Goal: Transaction & Acquisition: Purchase product/service

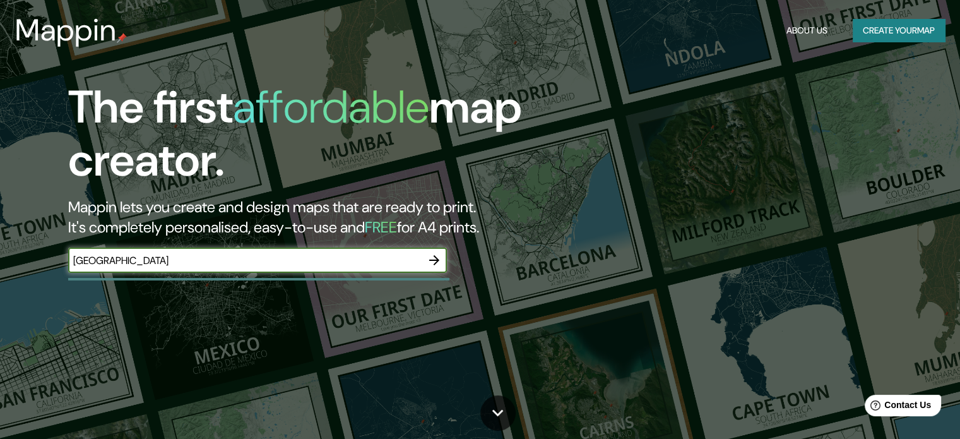
type input "[GEOGRAPHIC_DATA]"
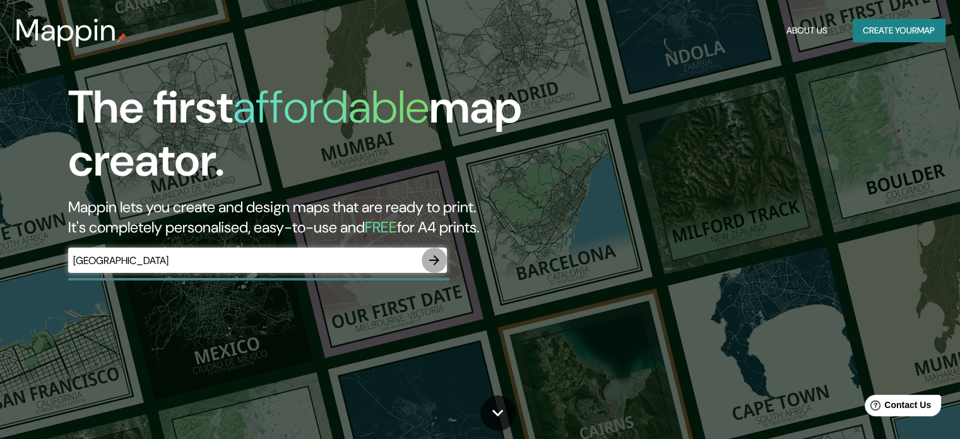
click at [435, 257] on icon "button" at bounding box center [434, 260] width 10 height 10
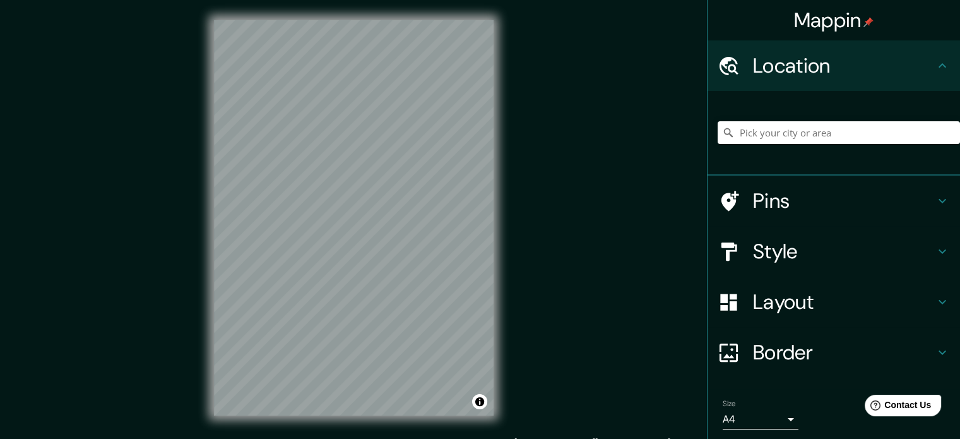
click at [515, 182] on div "Mappin Location Pins Style Layout Border Choose a border. Hint : you can make l…" at bounding box center [480, 228] width 960 height 456
click at [709, 86] on div "Mappin Location Pins Style Layout Border Choose a border. Hint : you can make l…" at bounding box center [480, 228] width 960 height 456
click at [508, 136] on div "© Mapbox © OpenStreetMap Improve this map" at bounding box center [354, 217] width 320 height 435
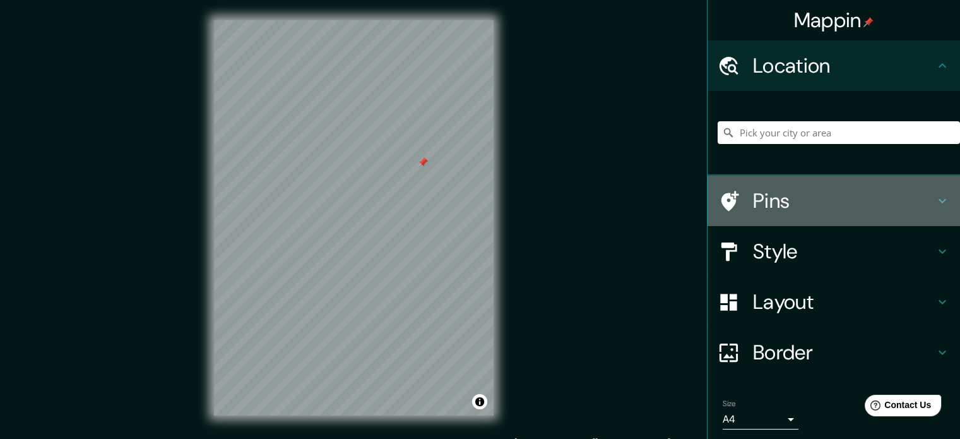
click at [753, 201] on h4 "Pins" at bounding box center [844, 200] width 182 height 25
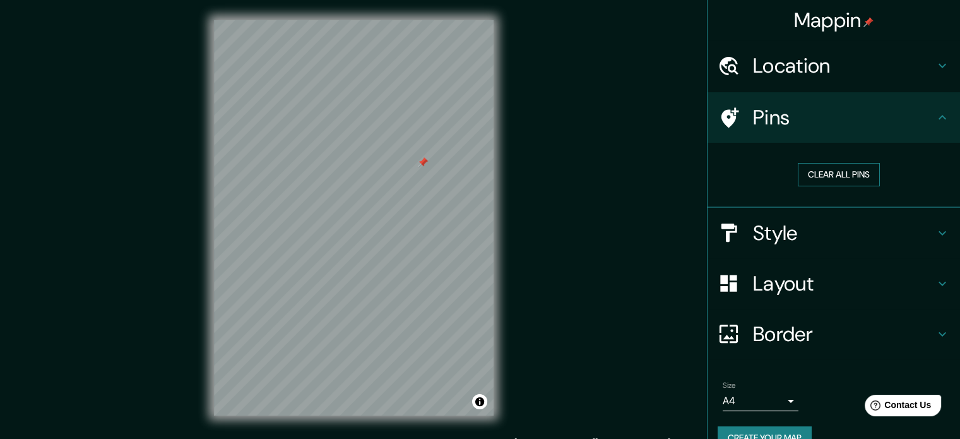
click at [820, 176] on button "Clear all pins" at bounding box center [839, 174] width 82 height 23
click at [495, 194] on div "© Mapbox © OpenStreetMap Improve this map" at bounding box center [354, 217] width 320 height 435
click at [582, 85] on div "Mappin Location Pins Clear all pins Style Layout Border Choose a border. Hint :…" at bounding box center [480, 228] width 960 height 456
click at [517, 100] on div "Mappin Location Pins Clear all pins Style Layout Border Choose a border. Hint :…" at bounding box center [480, 228] width 960 height 456
click at [524, 83] on div "Mappin Location Pins Clear all pins Style Layout Border Choose a border. Hint :…" at bounding box center [480, 228] width 960 height 456
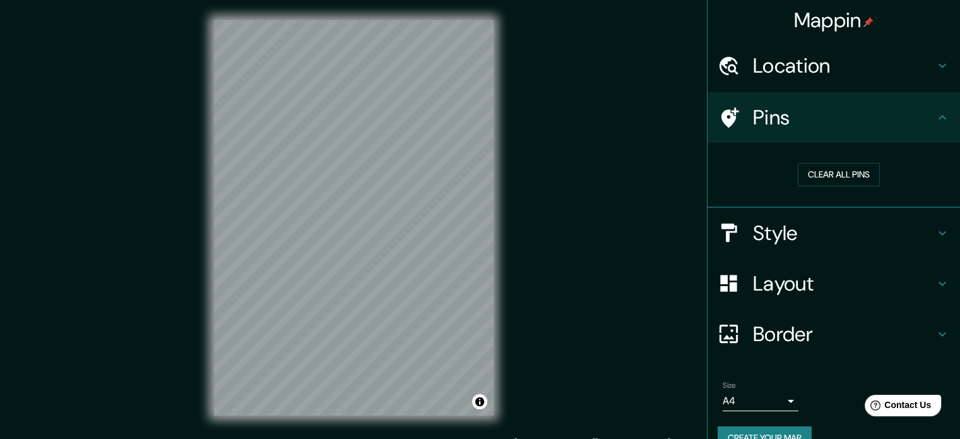
click at [540, 57] on div "Mappin Location Pins Clear all pins Style Layout Border Choose a border. Hint :…" at bounding box center [480, 228] width 960 height 456
click at [555, 114] on div "Mappin Location Pins Clear all pins Style Layout Border Choose a border. Hint :…" at bounding box center [480, 228] width 960 height 456
click at [520, 158] on div "Mappin Location Pins Clear all pins Style Layout Border Choose a border. Hint :…" at bounding box center [480, 228] width 960 height 456
click at [319, 418] on div "© Mapbox © OpenStreetMap Improve this map" at bounding box center [354, 217] width 320 height 435
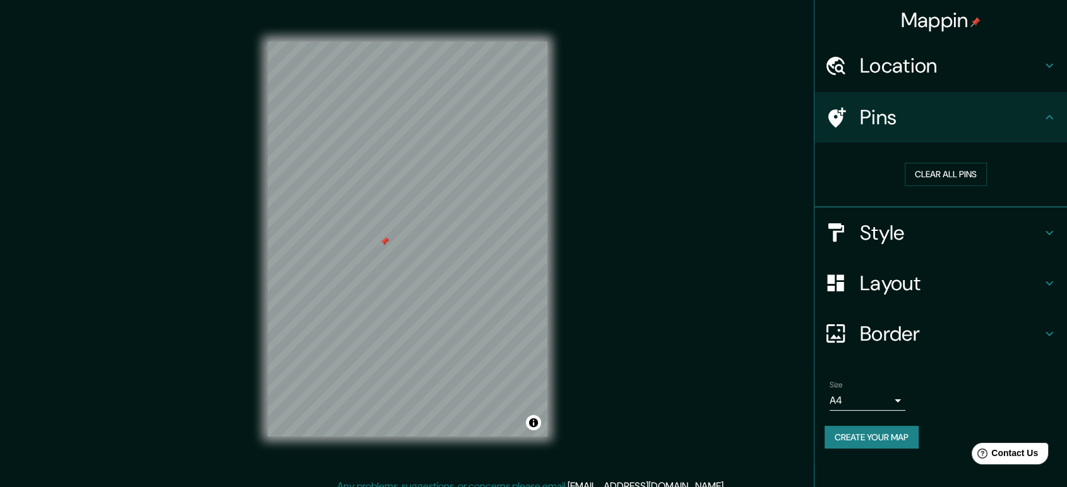
click at [929, 186] on div "Clear all pins" at bounding box center [945, 175] width 242 height 44
click at [934, 172] on button "Clear all pins" at bounding box center [945, 174] width 82 height 23
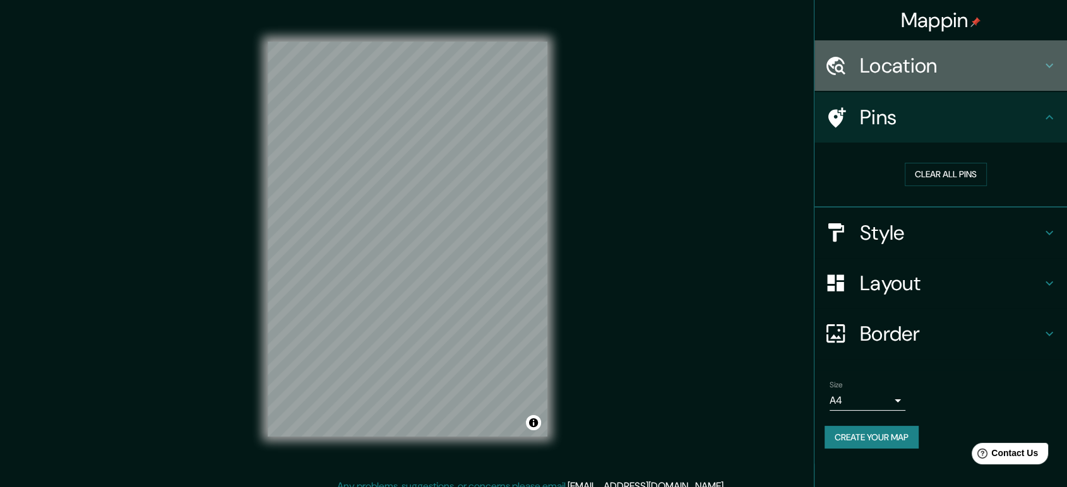
click at [959, 66] on icon at bounding box center [1048, 65] width 15 height 15
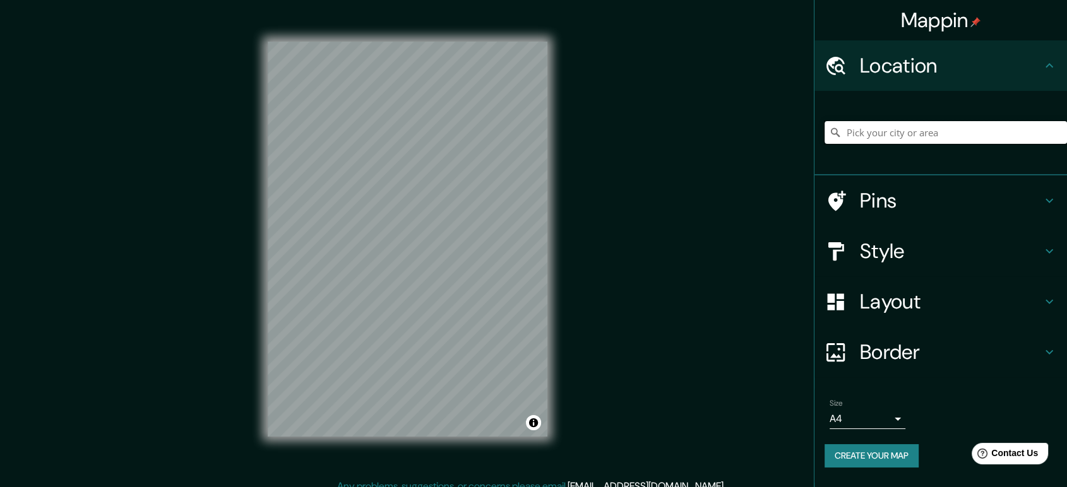
click at [892, 128] on input "Pick your city or area" at bounding box center [945, 132] width 242 height 23
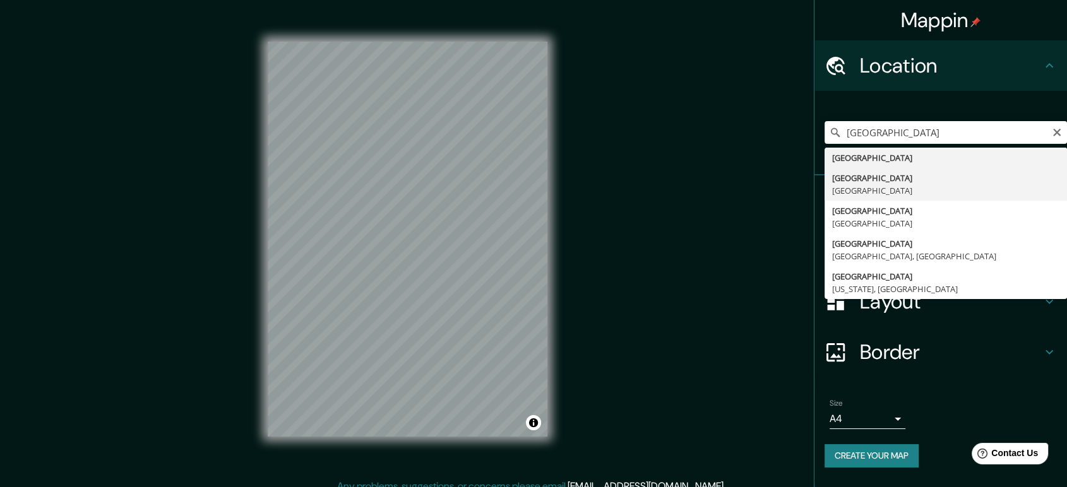
type input "[GEOGRAPHIC_DATA], [GEOGRAPHIC_DATA]"
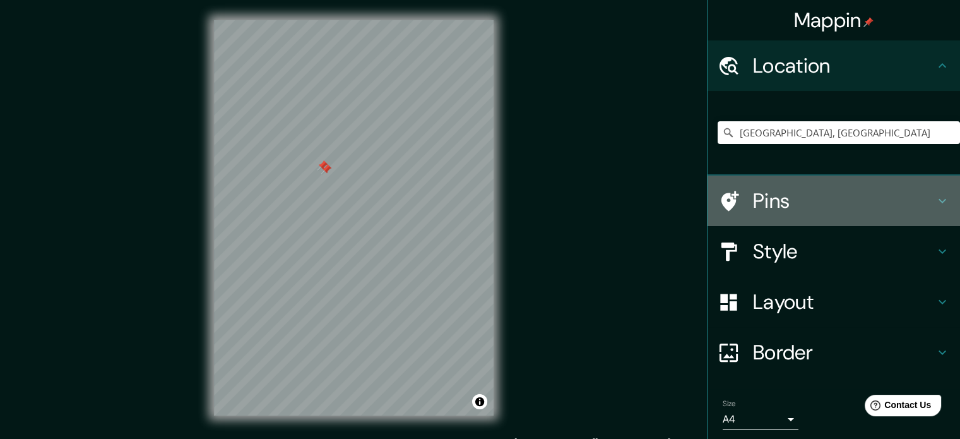
click at [767, 207] on h4 "Pins" at bounding box center [844, 200] width 182 height 25
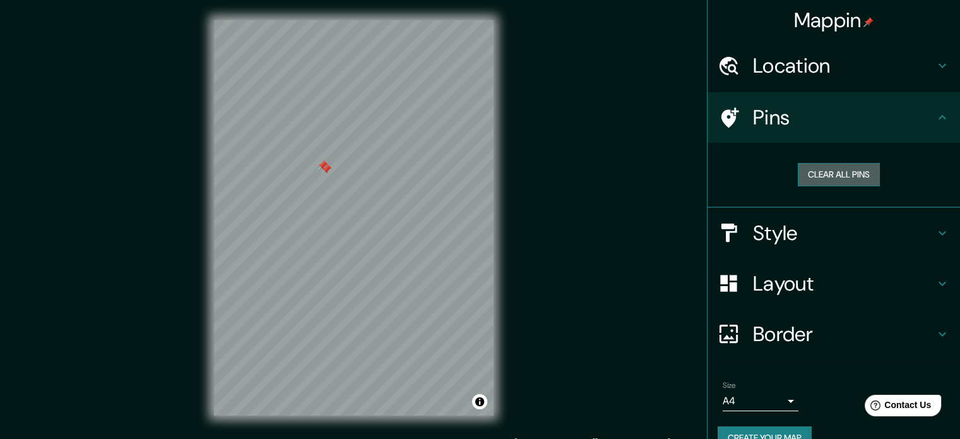
click at [827, 173] on button "Clear all pins" at bounding box center [839, 174] width 82 height 23
click at [810, 172] on button "Clear all pins" at bounding box center [839, 174] width 82 height 23
click at [793, 280] on h4 "Layout" at bounding box center [844, 283] width 182 height 25
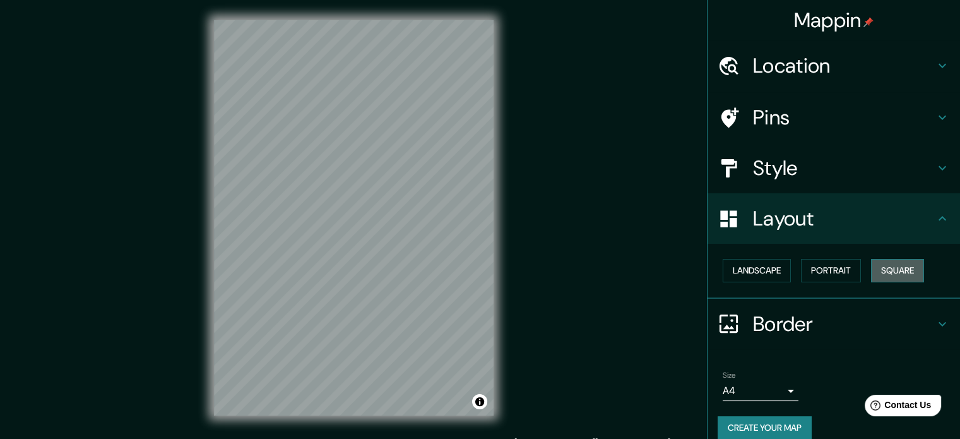
click at [890, 268] on button "Square" at bounding box center [897, 270] width 53 height 23
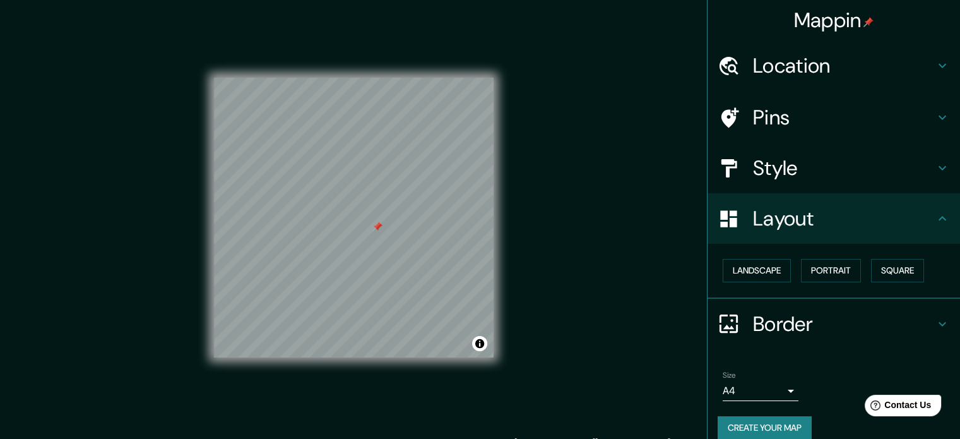
click at [372, 232] on div at bounding box center [377, 227] width 10 height 10
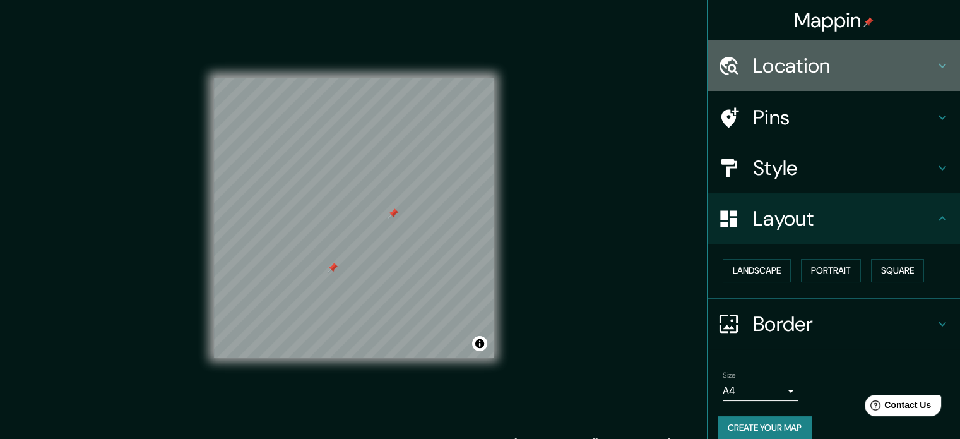
click at [914, 68] on h4 "Location" at bounding box center [844, 65] width 182 height 25
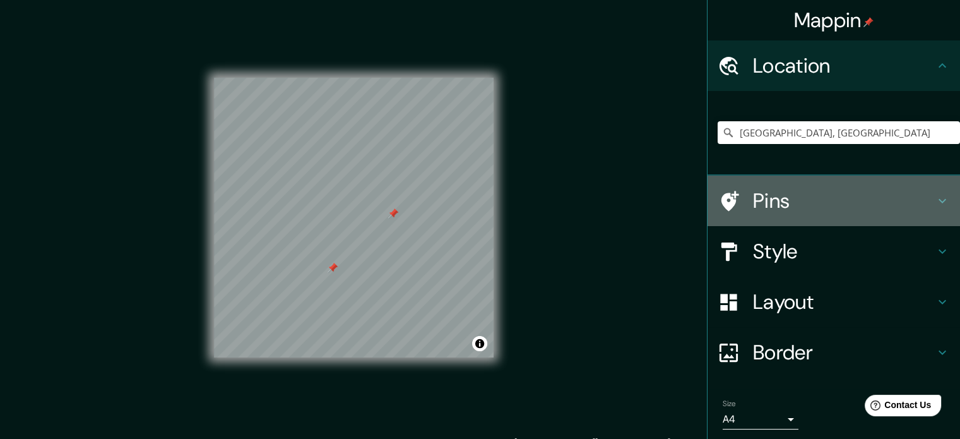
click at [826, 188] on h4 "Pins" at bounding box center [844, 200] width 182 height 25
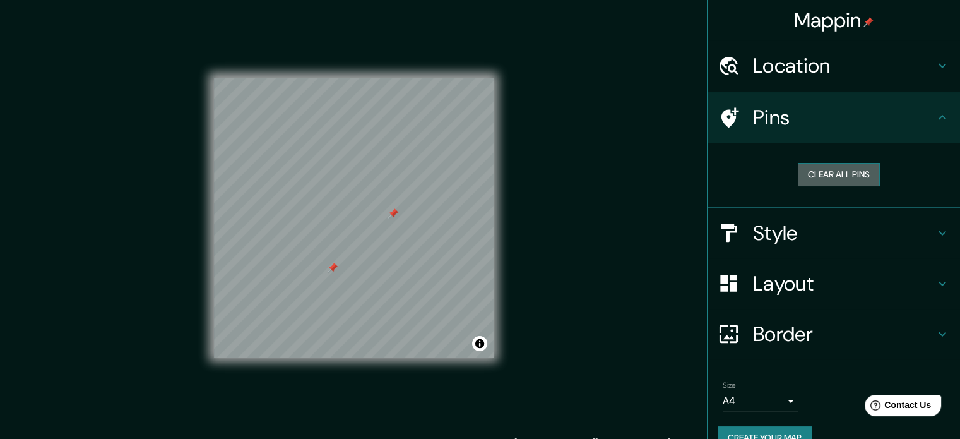
click at [843, 165] on button "Clear all pins" at bounding box center [839, 174] width 82 height 23
click at [805, 172] on button "Clear all pins" at bounding box center [839, 174] width 82 height 23
click at [413, 177] on div at bounding box center [414, 174] width 10 height 10
click at [826, 169] on button "Clear all pins" at bounding box center [839, 174] width 82 height 23
click at [565, 154] on div "Mappin Location [GEOGRAPHIC_DATA], [GEOGRAPHIC_DATA] Pins Clear all pins Style …" at bounding box center [480, 228] width 960 height 456
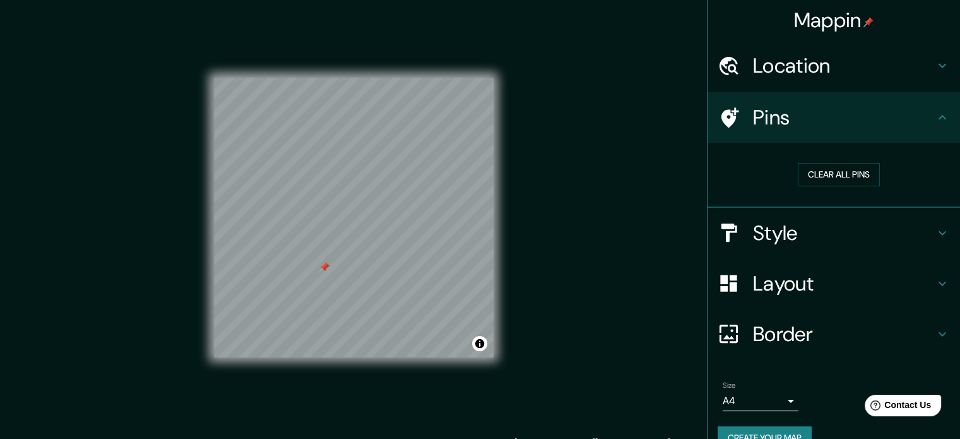
click at [834, 159] on div "Clear all pins" at bounding box center [839, 175] width 242 height 44
click at [836, 175] on button "Clear all pins" at bounding box center [839, 174] width 82 height 23
click at [415, 181] on div at bounding box center [420, 176] width 10 height 10
click at [399, 98] on div at bounding box center [404, 93] width 10 height 10
click at [822, 181] on button "Clear all pins" at bounding box center [839, 174] width 82 height 23
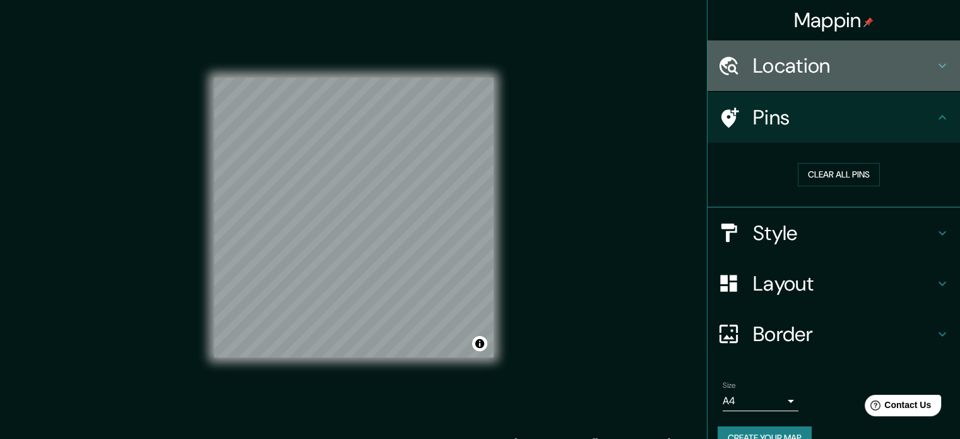
click at [885, 65] on h4 "Location" at bounding box center [844, 65] width 182 height 25
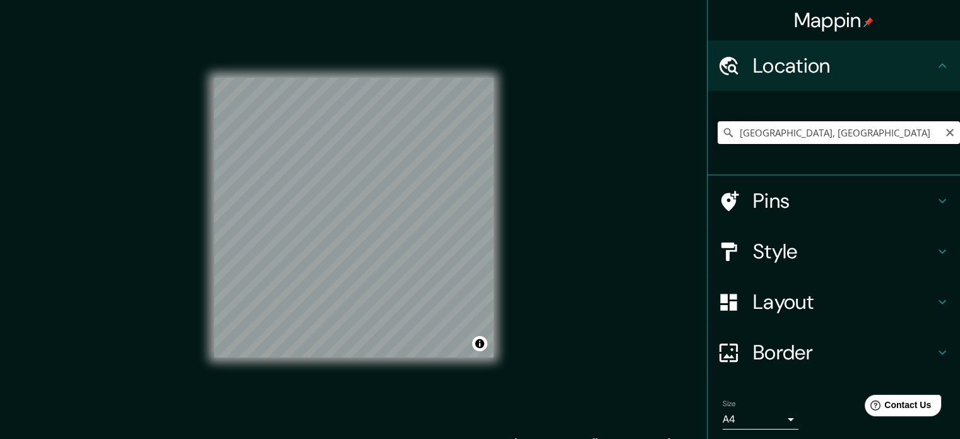
click at [856, 136] on input "[GEOGRAPHIC_DATA], [GEOGRAPHIC_DATA]" at bounding box center [839, 132] width 242 height 23
click at [518, 269] on div "Mappin Location [GEOGRAPHIC_DATA], [GEOGRAPHIC_DATA] Pins Style Layout Border C…" at bounding box center [480, 228] width 960 height 456
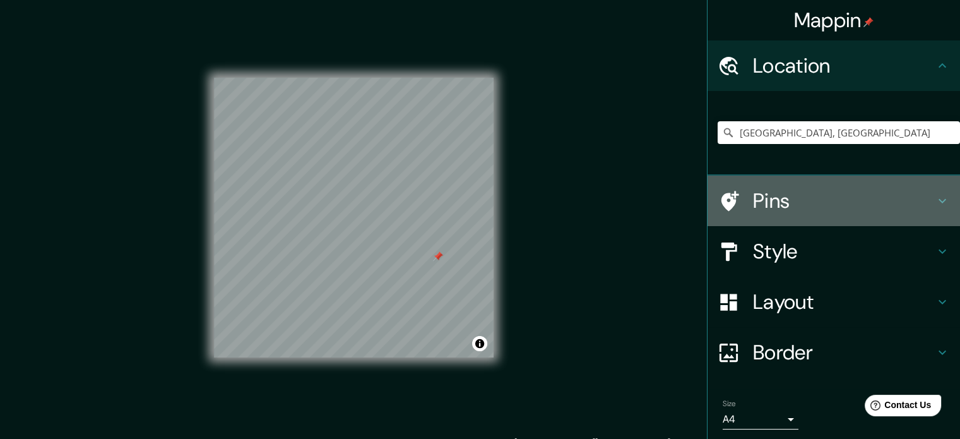
click at [779, 205] on h4 "Pins" at bounding box center [844, 200] width 182 height 25
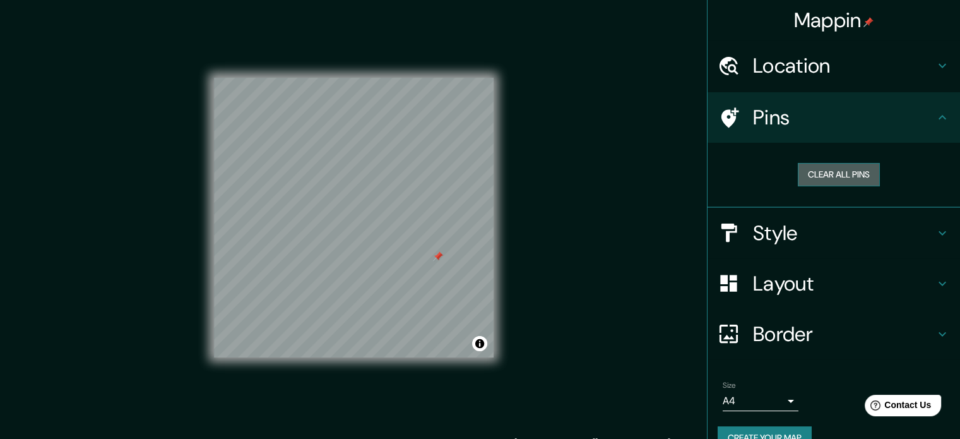
click at [822, 172] on button "Clear all pins" at bounding box center [839, 174] width 82 height 23
click at [855, 174] on button "Clear all pins" at bounding box center [839, 174] width 82 height 23
click at [791, 432] on button "Create your map" at bounding box center [765, 437] width 94 height 23
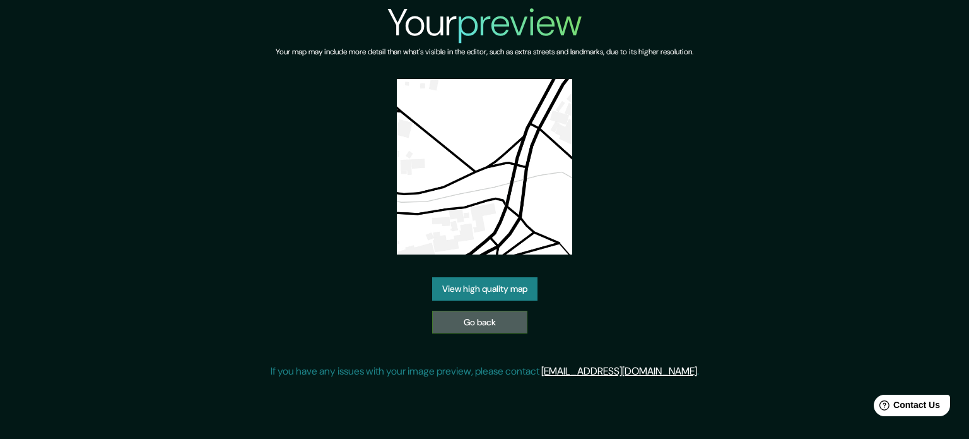
click at [477, 325] on link "Go back" at bounding box center [479, 322] width 95 height 23
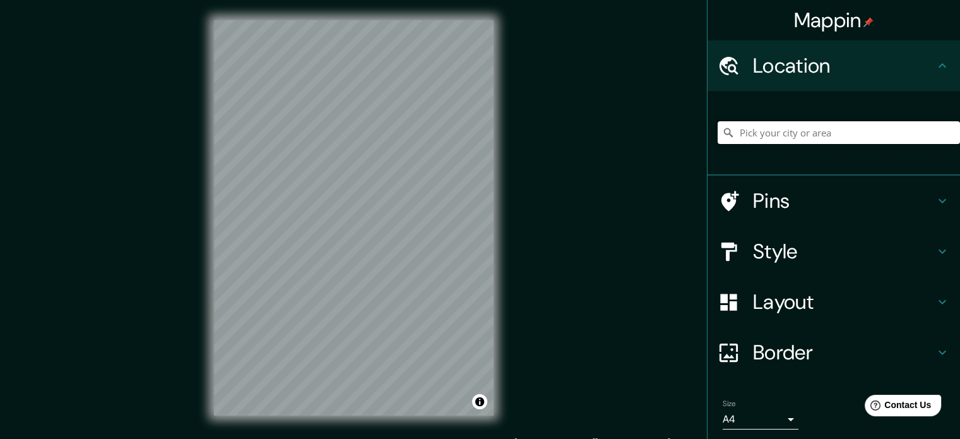
click at [786, 138] on input "Pick your city or area" at bounding box center [839, 132] width 242 height 23
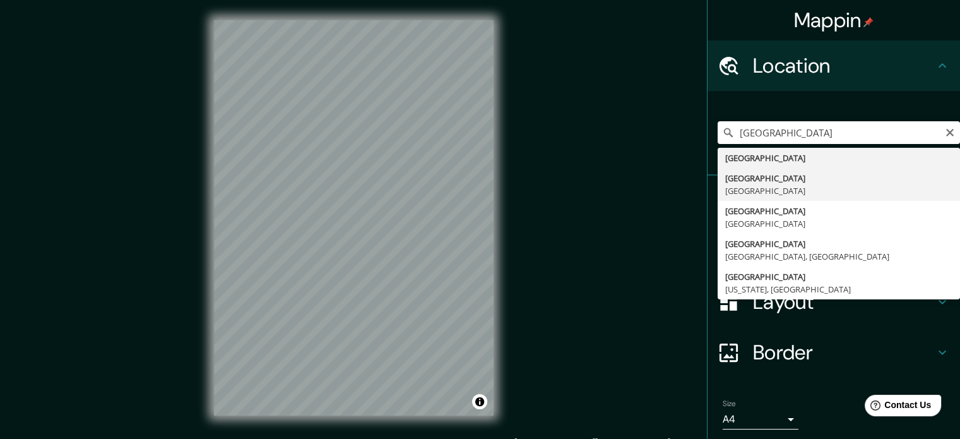
type input "[GEOGRAPHIC_DATA], [GEOGRAPHIC_DATA]"
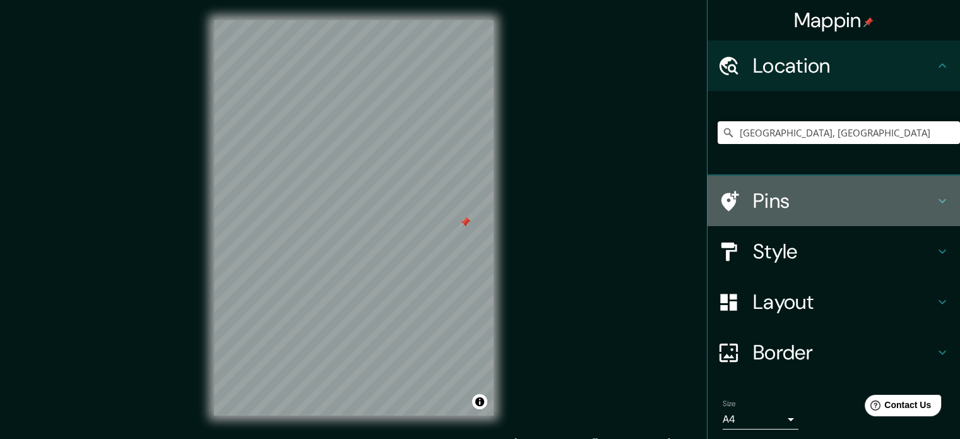
click at [788, 204] on h4 "Pins" at bounding box center [844, 200] width 182 height 25
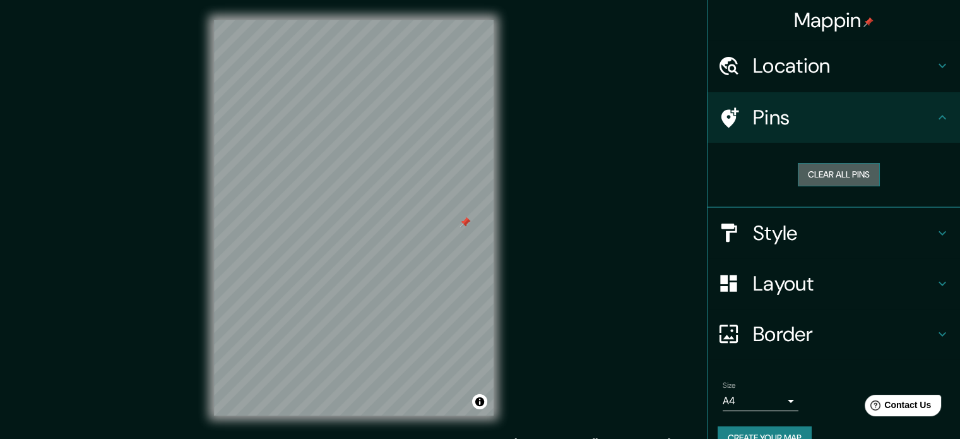
click at [838, 171] on button "Clear all pins" at bounding box center [839, 174] width 82 height 23
click at [830, 177] on button "Clear all pins" at bounding box center [839, 174] width 82 height 23
click at [807, 175] on button "Clear all pins" at bounding box center [839, 174] width 82 height 23
